Goal: Task Accomplishment & Management: Complete application form

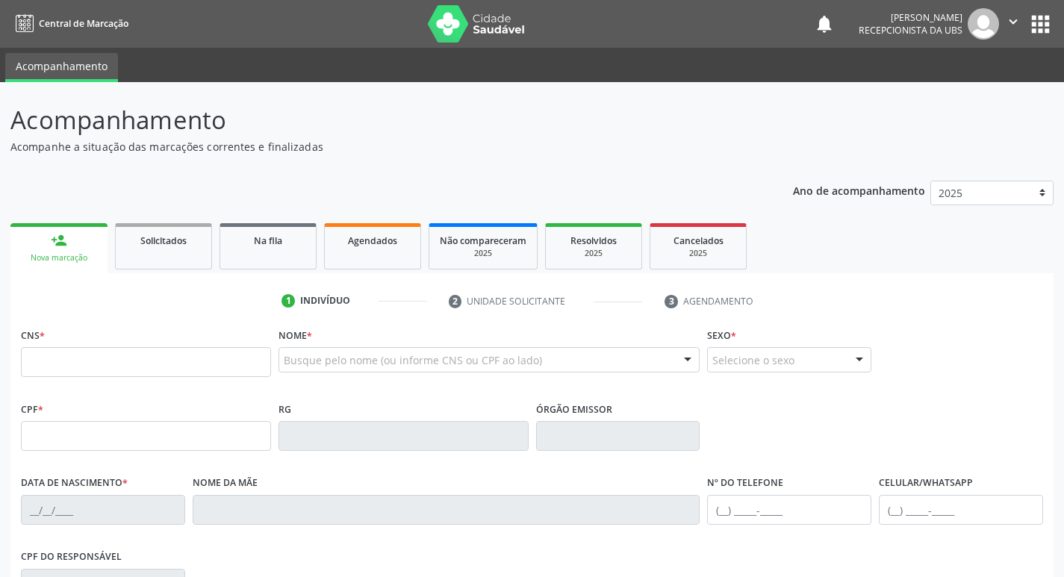
click at [68, 365] on input "text" at bounding box center [146, 362] width 250 height 30
type input "161 2403 2806 0018"
type input "[DATE]"
type input "[PHONE_NUMBER]"
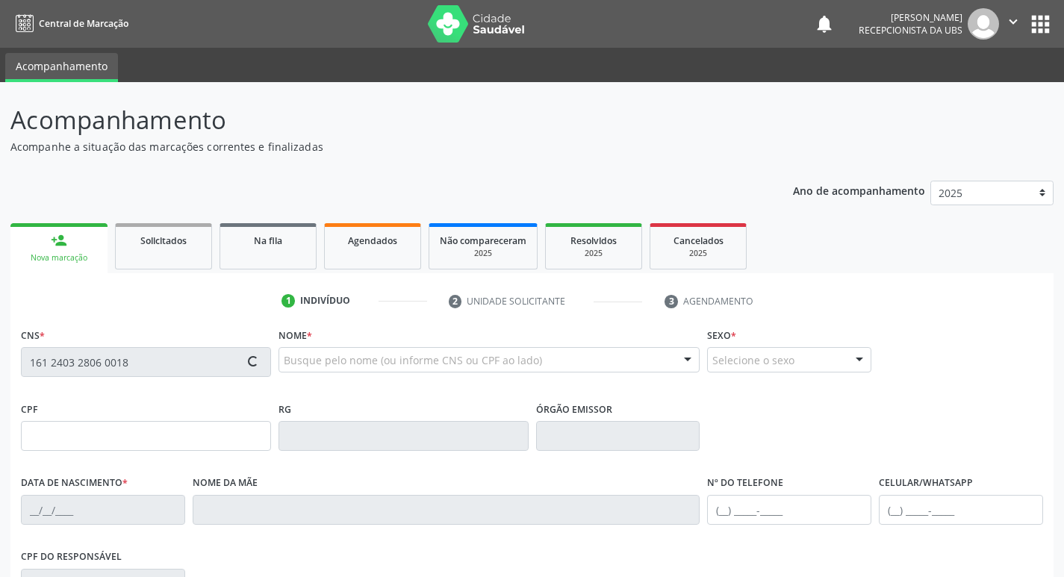
type input "48"
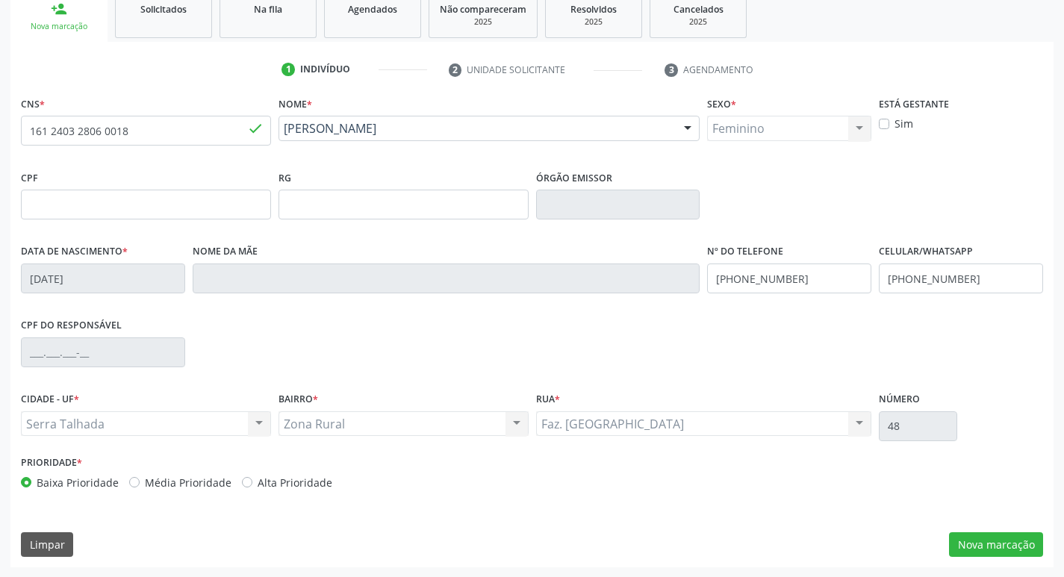
scroll to position [232, 0]
click at [1005, 543] on button "Nova marcação" at bounding box center [996, 543] width 94 height 25
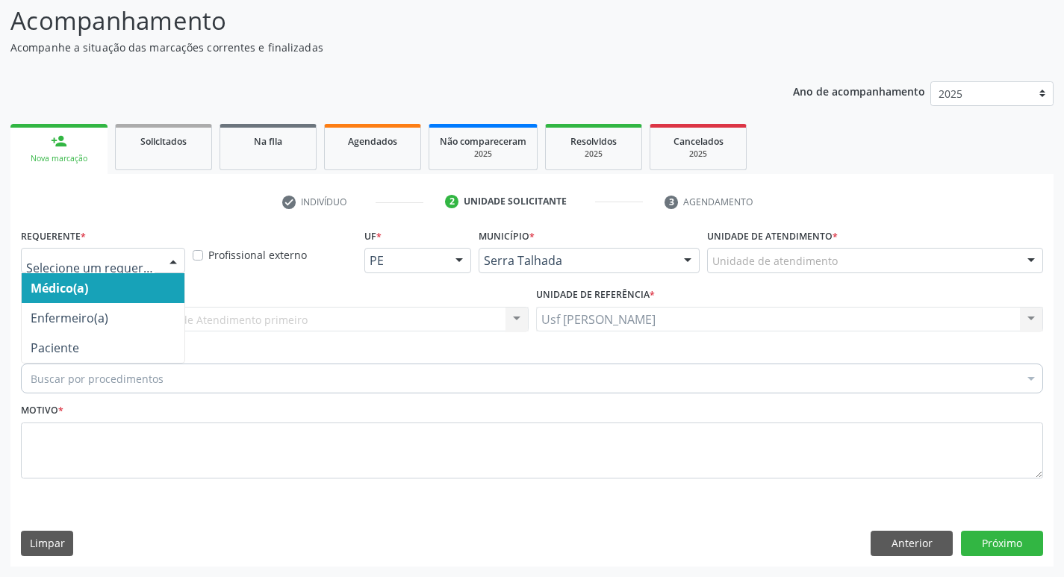
click at [176, 262] on div at bounding box center [173, 261] width 22 height 25
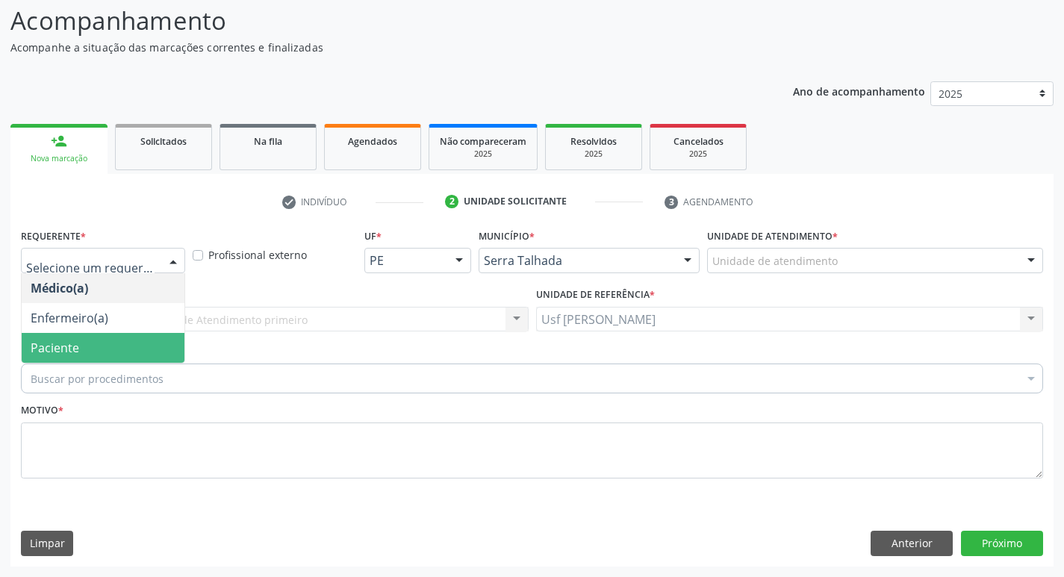
click at [102, 346] on span "Paciente" at bounding box center [103, 348] width 163 height 30
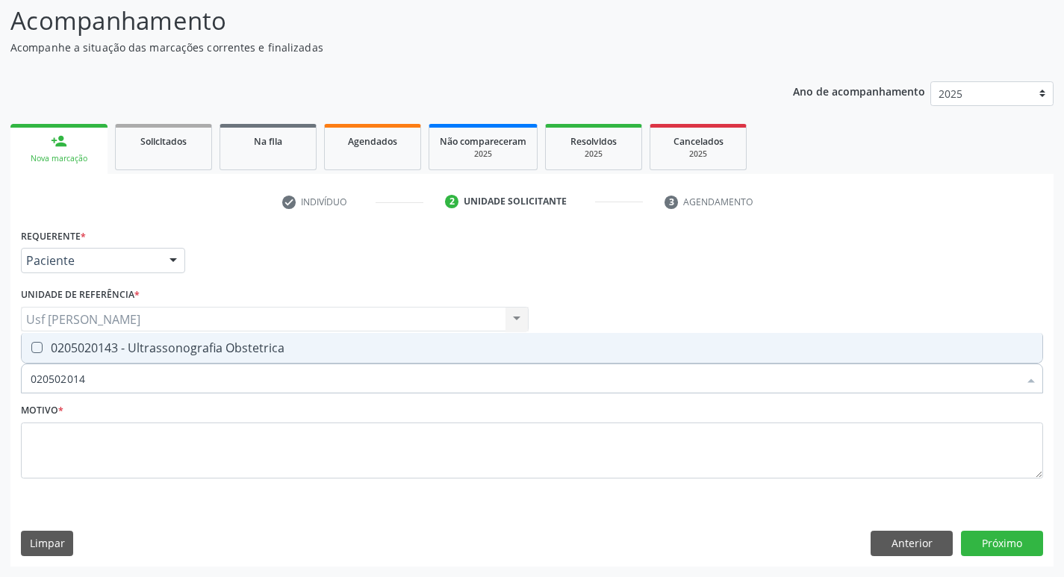
type input "0205020143"
click at [38, 349] on Obstetrica at bounding box center [36, 347] width 11 height 11
click at [31, 349] on Obstetrica "checkbox" at bounding box center [27, 348] width 10 height 10
checkbox Obstetrica "true"
click at [974, 542] on button "Próximo" at bounding box center [1002, 543] width 82 height 25
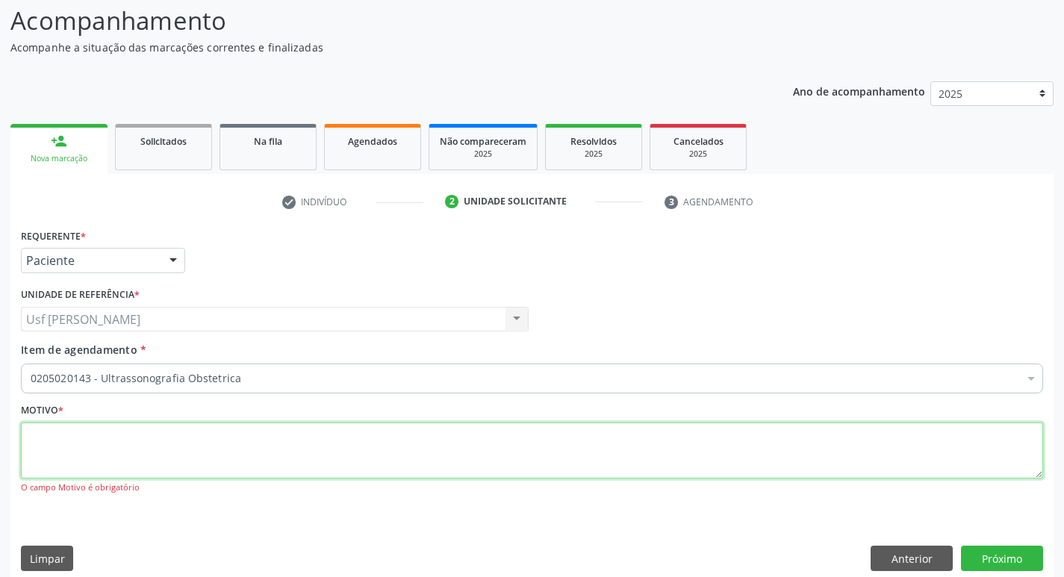
click at [387, 464] on textarea at bounding box center [532, 450] width 1022 height 57
type textarea "."
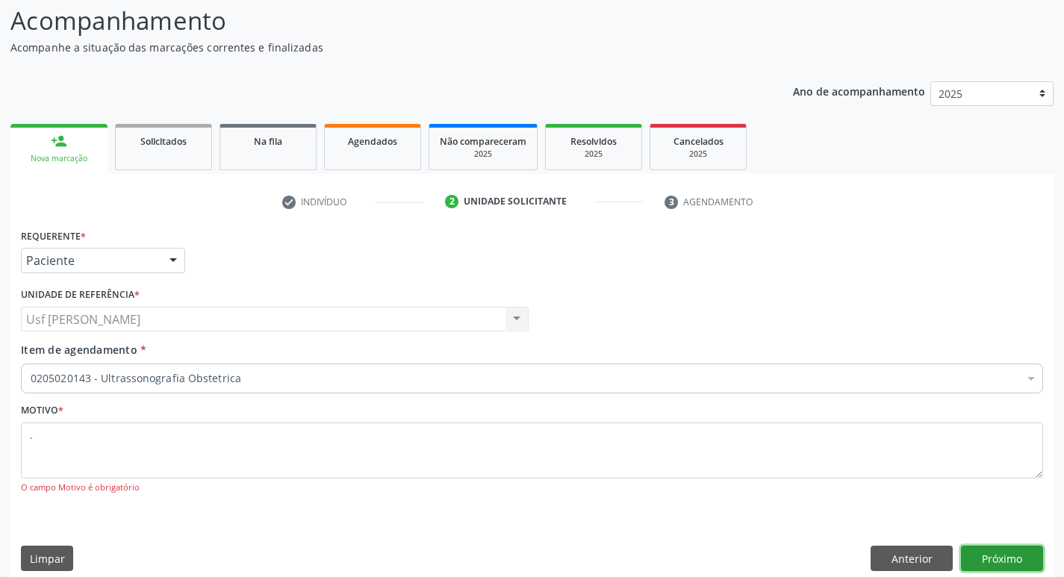
click at [1014, 560] on button "Próximo" at bounding box center [1002, 558] width 82 height 25
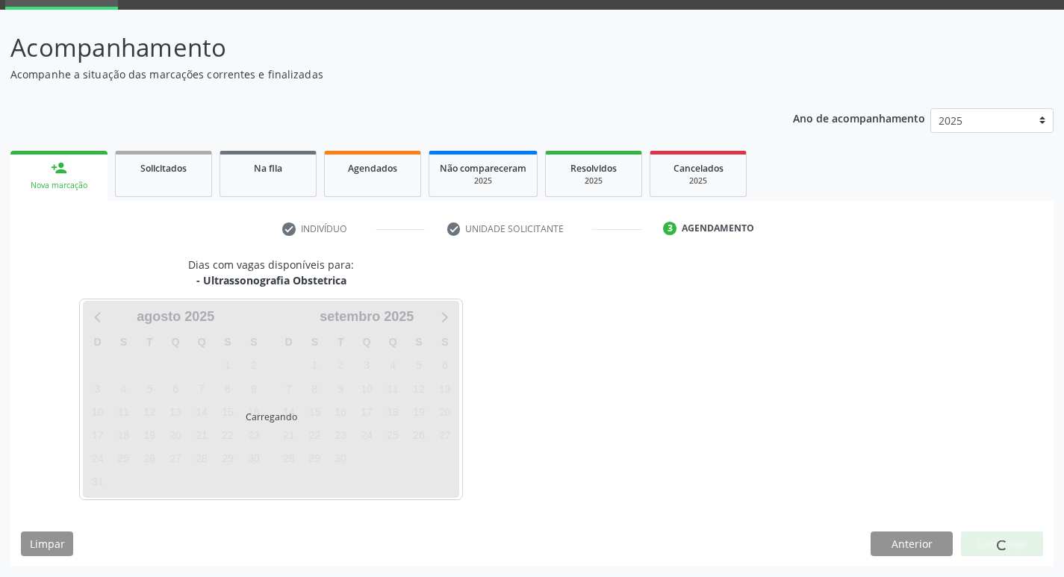
scroll to position [72, 0]
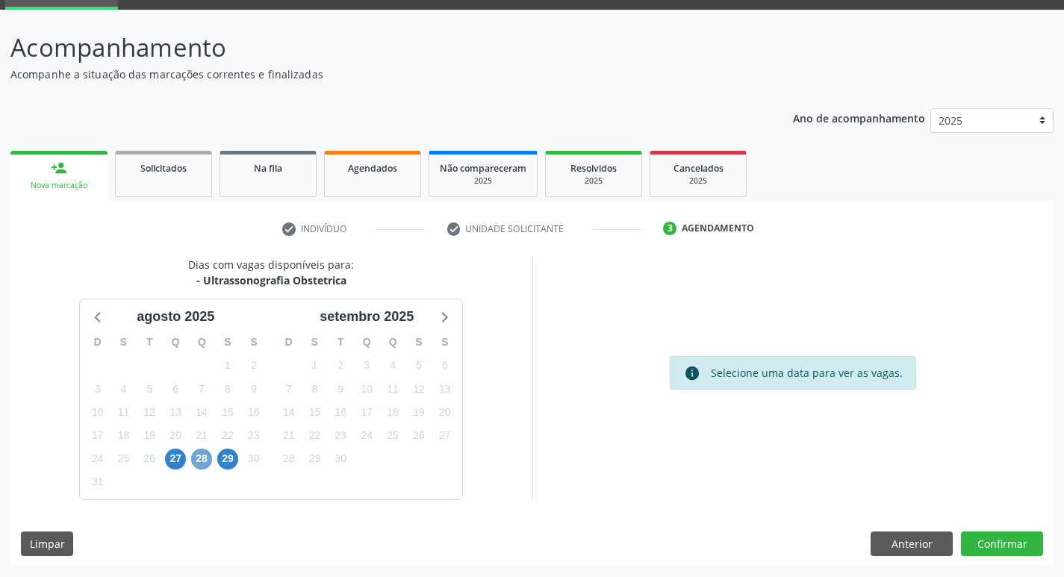
click at [192, 460] on span "28" at bounding box center [201, 459] width 21 height 21
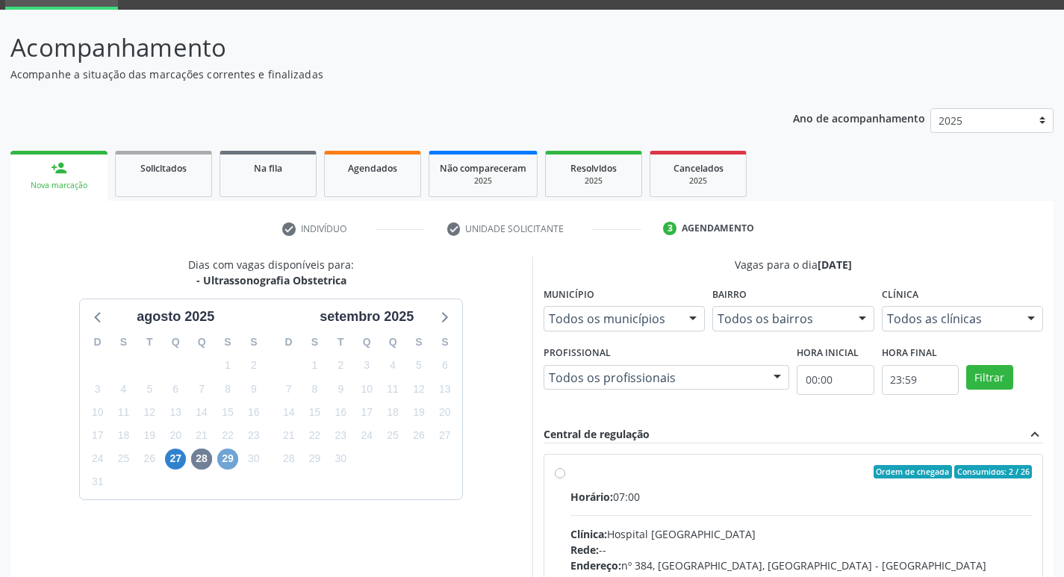
click at [222, 461] on span "29" at bounding box center [227, 459] width 21 height 21
click at [175, 461] on span "27" at bounding box center [175, 459] width 21 height 21
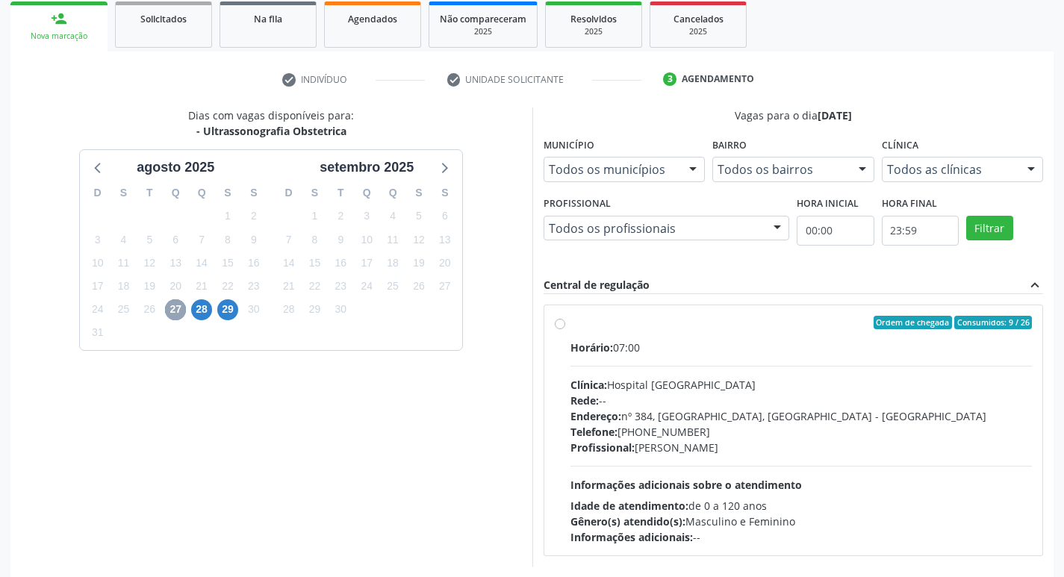
scroll to position [288, 0]
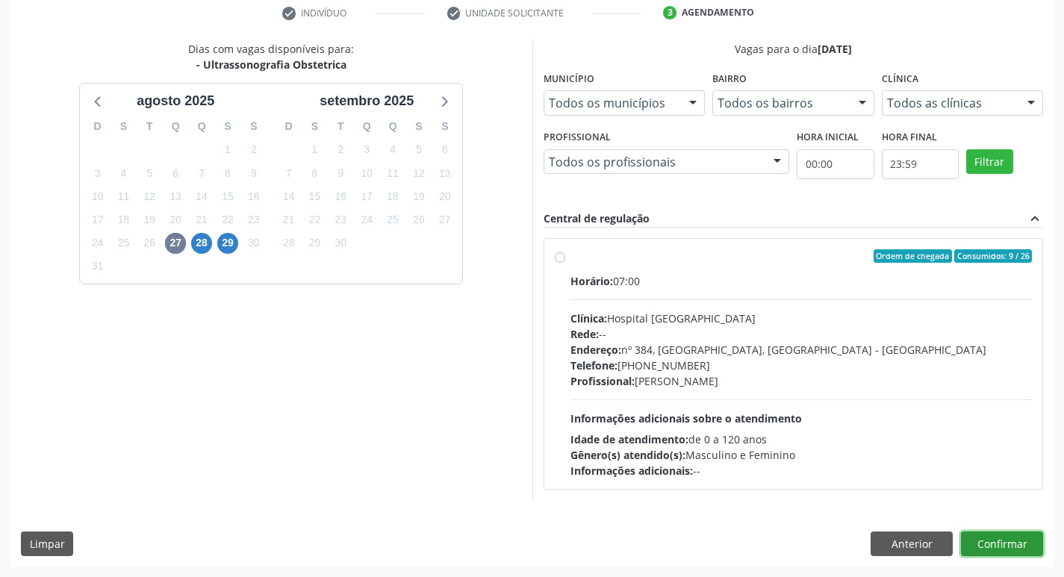
click at [982, 539] on button "Confirmar" at bounding box center [1002, 543] width 82 height 25
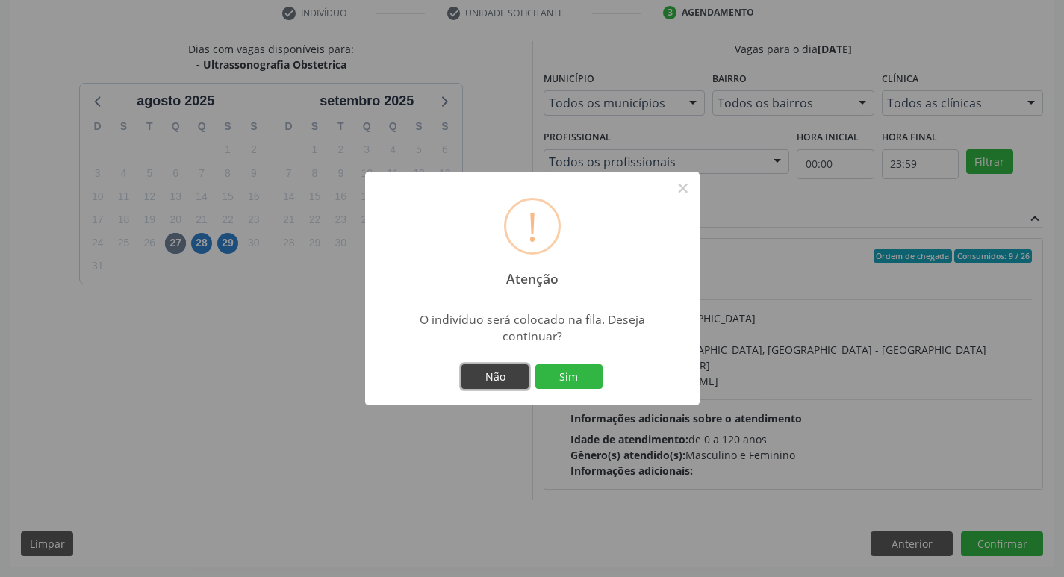
click at [501, 377] on button "Não" at bounding box center [494, 376] width 67 height 25
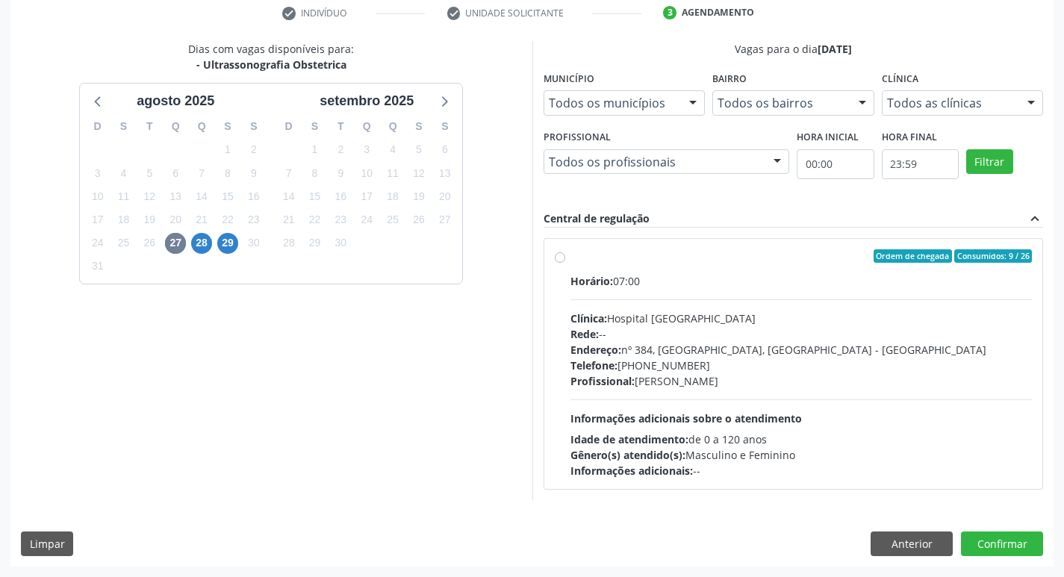
click at [570, 258] on label "Ordem de chegada Consumidos: 9 / 26 Horário: 07:00 Clínica: Hospital [GEOGRAPHI…" at bounding box center [801, 363] width 462 height 229
click at [561, 258] on input "Ordem de chegada Consumidos: 9 / 26 Horário: 07:00 Clínica: Hospital [GEOGRAPHI…" at bounding box center [560, 255] width 10 height 13
click at [570, 258] on label "Ordem de chegada Consumidos: 9 / 26 Horário: 07:00 Clínica: Hospital [GEOGRAPHI…" at bounding box center [801, 363] width 462 height 229
click at [561, 258] on input "Ordem de chegada Consumidos: 9 / 26 Horário: 07:00 Clínica: Hospital [GEOGRAPHI…" at bounding box center [560, 255] width 10 height 13
radio input "true"
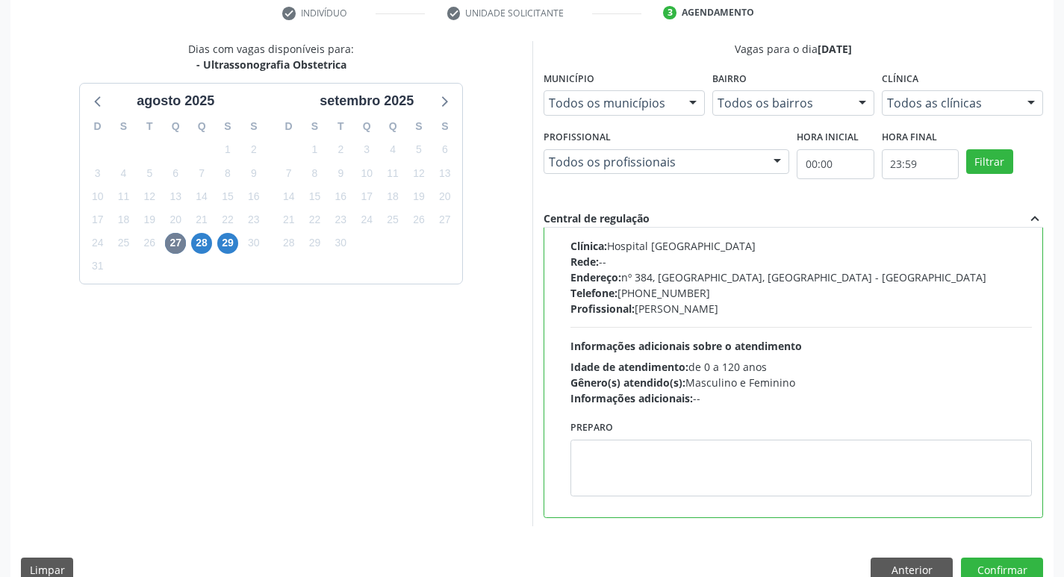
scroll to position [74, 0]
click at [982, 559] on button "Confirmar" at bounding box center [1002, 570] width 82 height 25
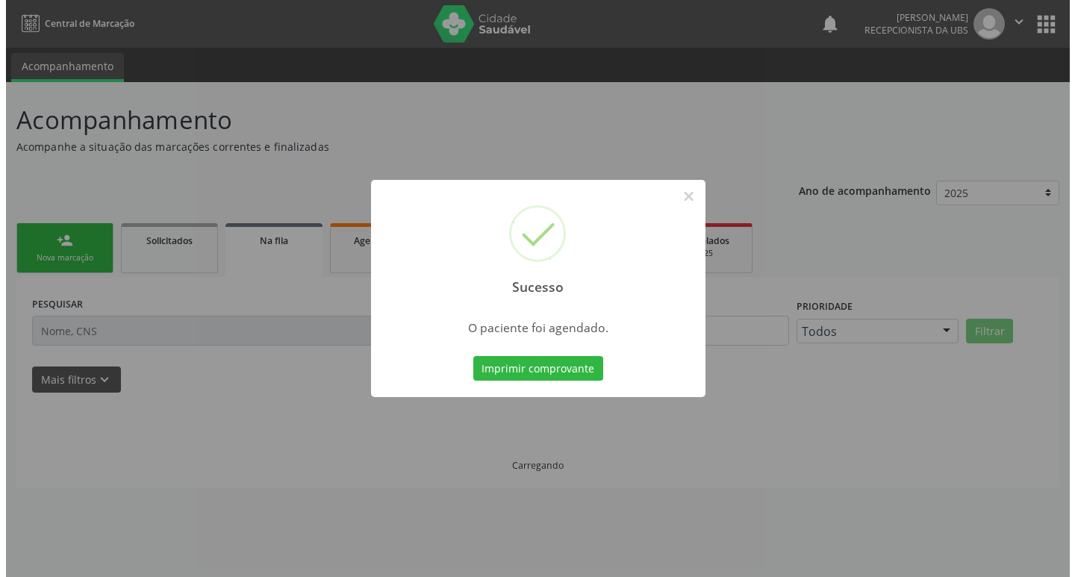
scroll to position [0, 0]
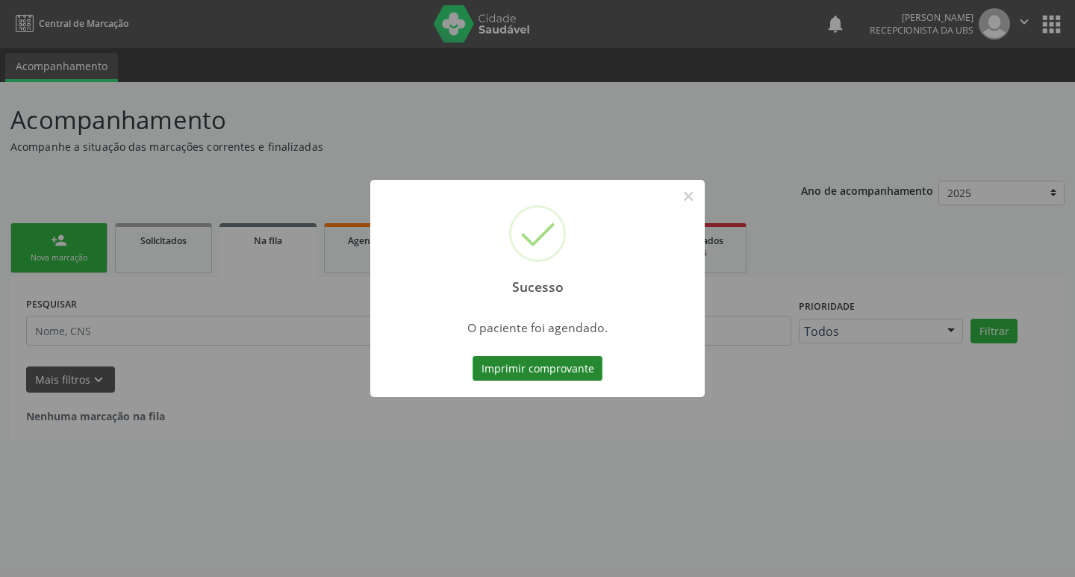
click at [543, 366] on button "Imprimir comprovante" at bounding box center [538, 368] width 130 height 25
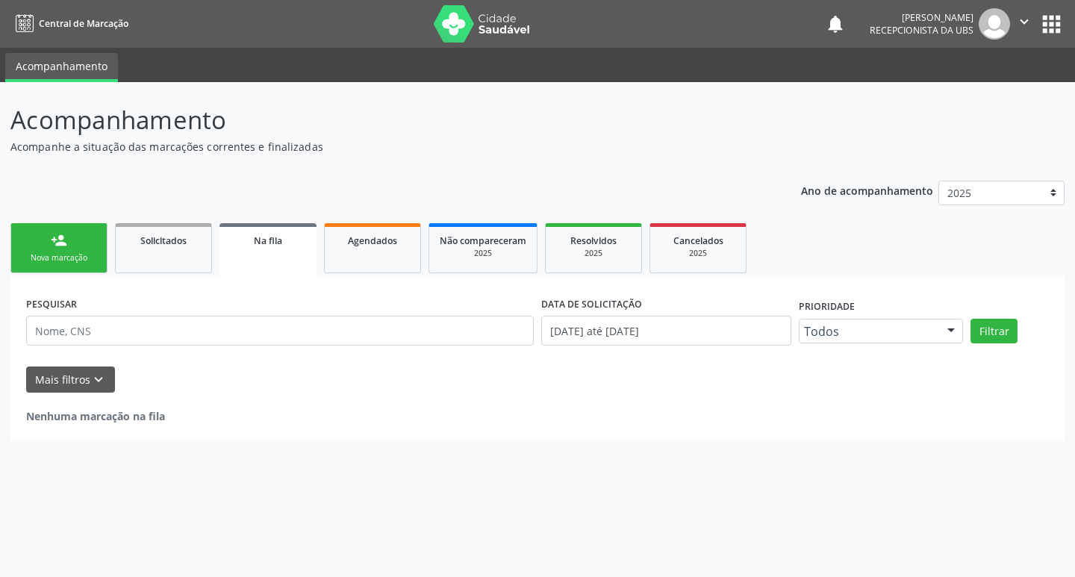
click at [1027, 29] on icon "" at bounding box center [1024, 21] width 16 height 16
click at [969, 90] on link "Sair" at bounding box center [986, 91] width 103 height 21
